Goal: Learn about a topic: Learn about a topic

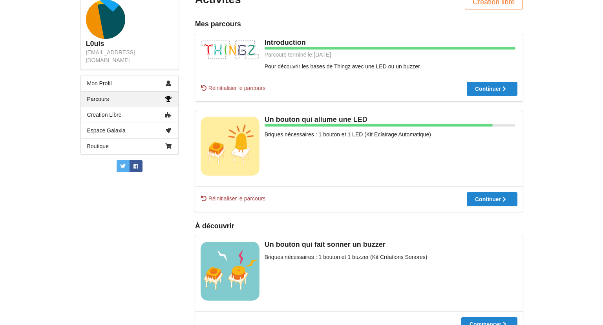
scroll to position [117, 0]
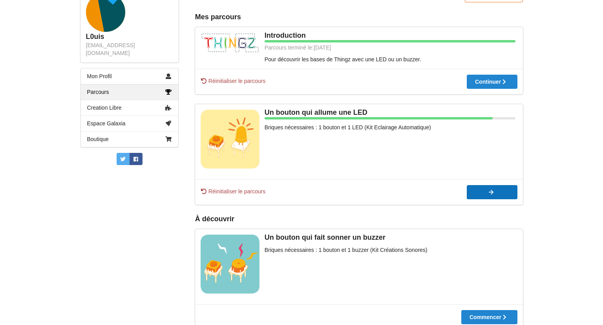
click at [425, 191] on div "Continuer" at bounding box center [408, 191] width 34 height 5
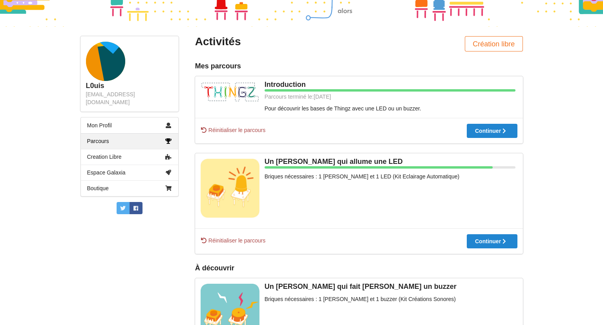
scroll to position [73, 0]
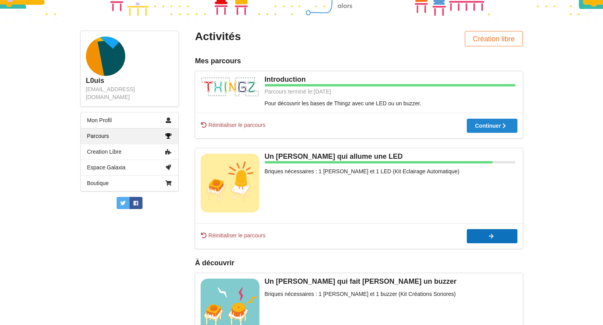
click at [425, 237] on div "Continuer" at bounding box center [408, 235] width 34 height 5
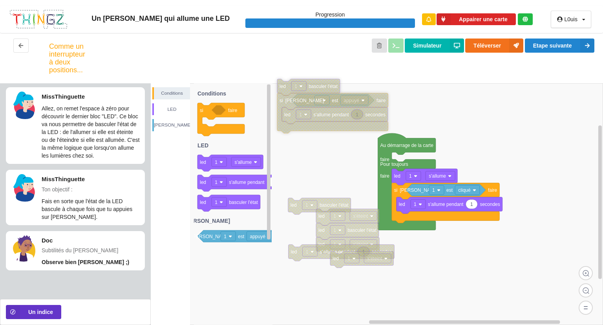
drag, startPoint x: 315, startPoint y: 146, endPoint x: 320, endPoint y: 86, distance: 60.6
click at [320, 86] on text "basculer l'état" at bounding box center [323, 86] width 29 height 5
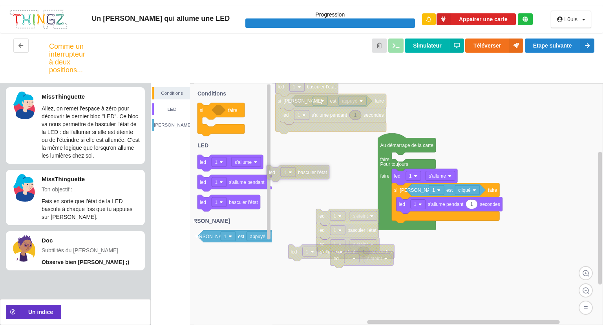
drag, startPoint x: 325, startPoint y: 202, endPoint x: 306, endPoint y: 170, distance: 37.8
click at [306, 170] on icon at bounding box center [298, 173] width 63 height 16
click at [380, 175] on text "faire" at bounding box center [384, 175] width 9 height 5
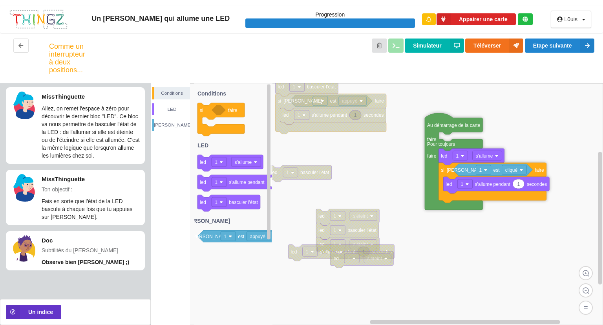
drag, startPoint x: 402, startPoint y: 143, endPoint x: 449, endPoint y: 122, distance: 51.0
click at [449, 122] on icon at bounding box center [454, 161] width 58 height 97
